Goal: Information Seeking & Learning: Learn about a topic

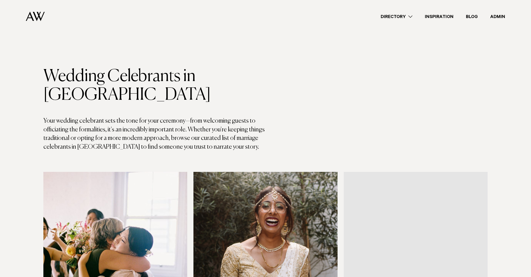
click at [35, 16] on img at bounding box center [35, 17] width 19 height 10
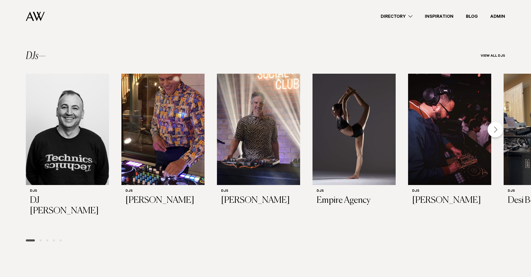
scroll to position [1045, 0]
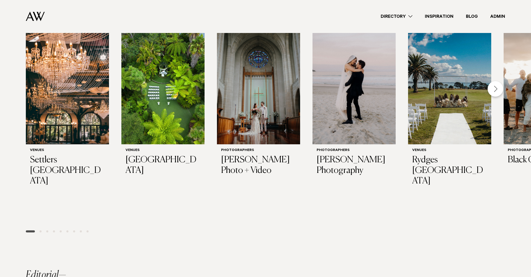
scroll to position [0, 0]
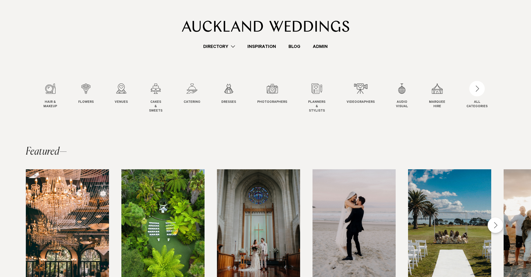
click at [253, 46] on link "Inspiration" at bounding box center [261, 46] width 41 height 7
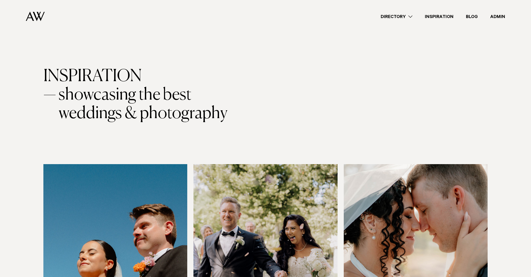
click at [471, 16] on link "Blog" at bounding box center [471, 16] width 24 height 7
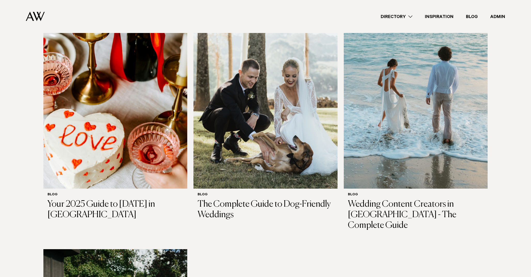
scroll to position [1038, 0]
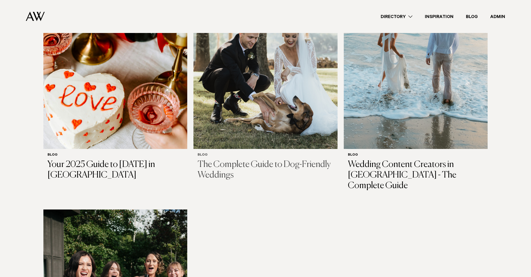
click at [272, 70] on img at bounding box center [265, 52] width 144 height 193
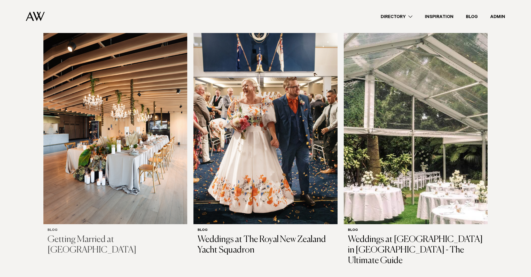
scroll to position [134, 0]
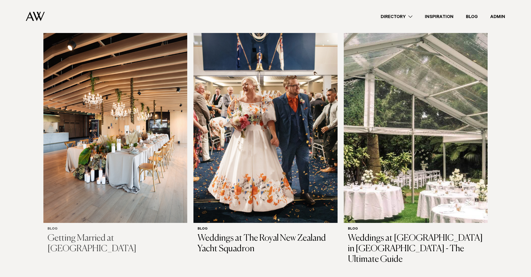
click at [61, 142] on img at bounding box center [115, 126] width 144 height 193
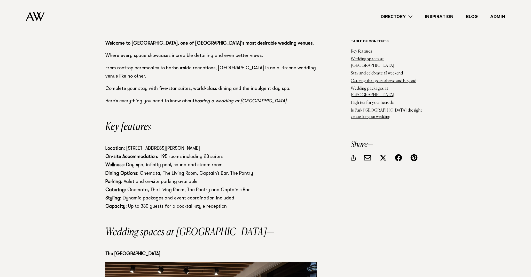
scroll to position [343, 0]
